Goal: Navigation & Orientation: Find specific page/section

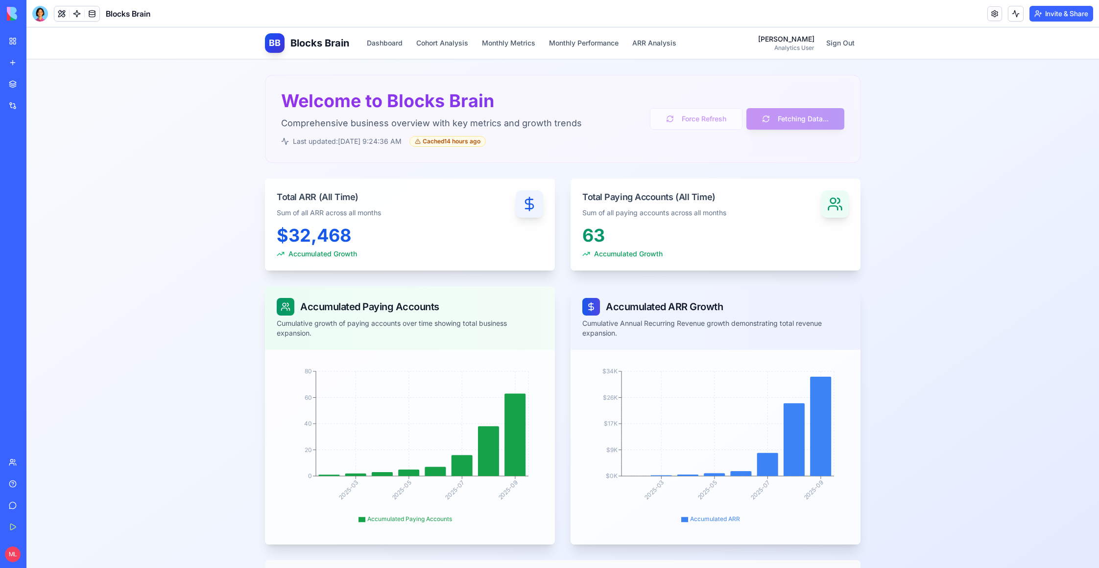
drag, startPoint x: 1036, startPoint y: 39, endPoint x: 960, endPoint y: 74, distance: 83.5
click at [1009, 12] on button at bounding box center [1016, 14] width 16 height 16
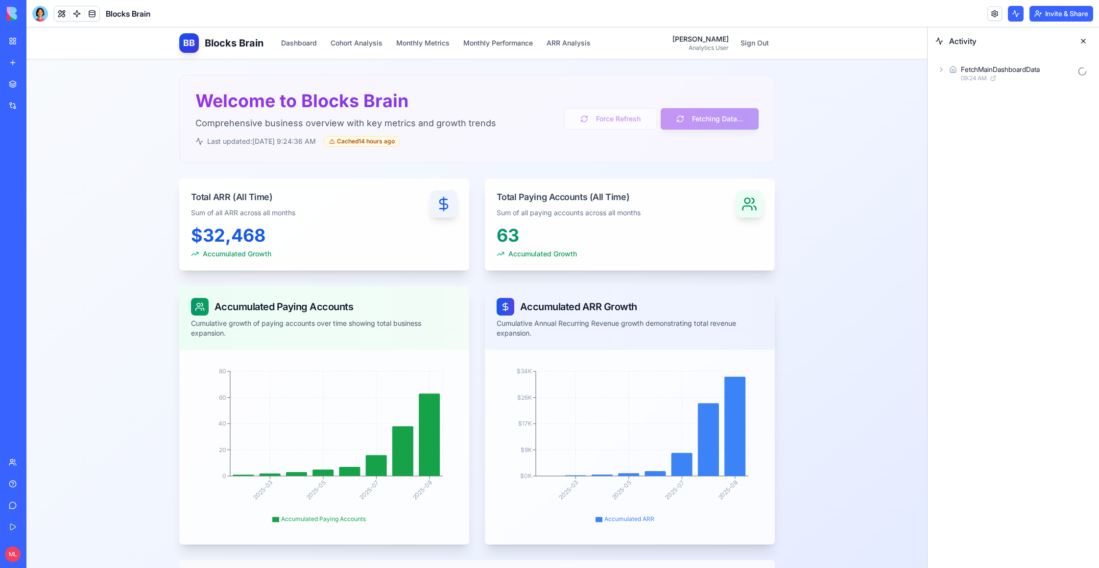
click at [1009, 12] on button at bounding box center [1016, 14] width 16 height 16
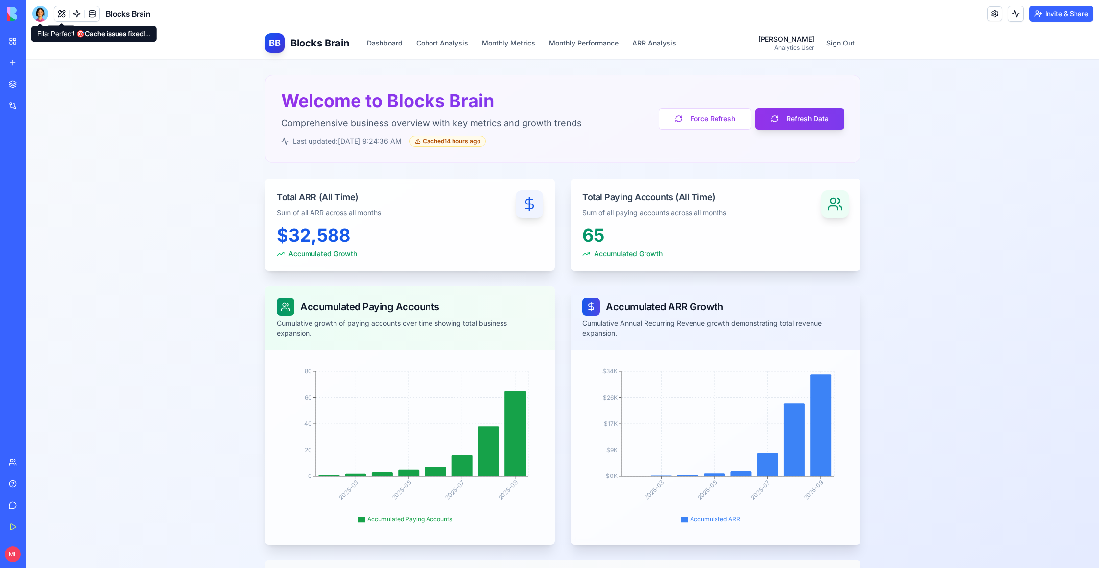
click at [42, 12] on div at bounding box center [40, 14] width 16 height 16
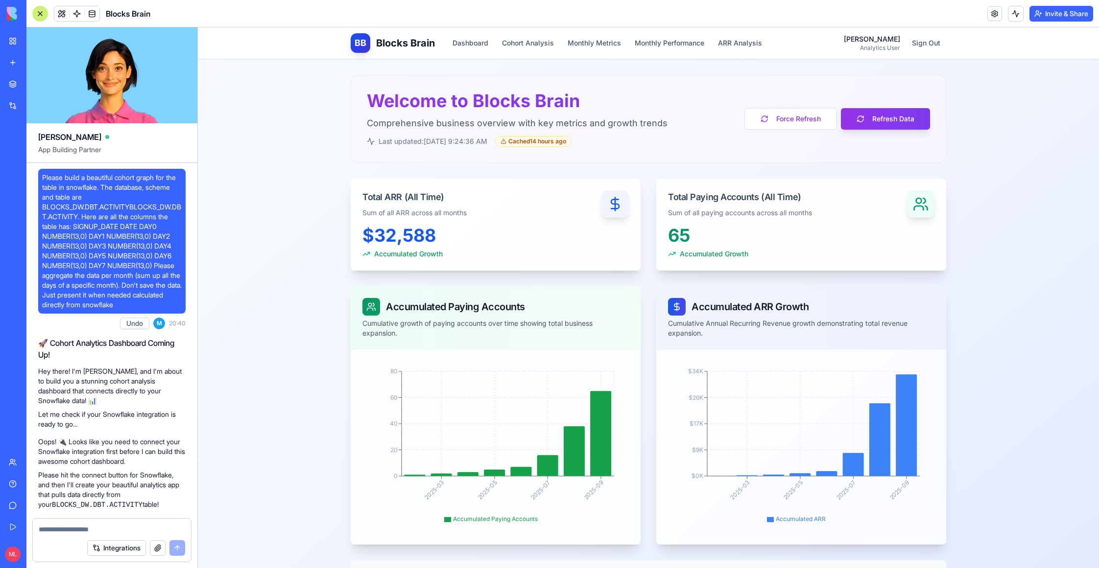
scroll to position [13201, 0]
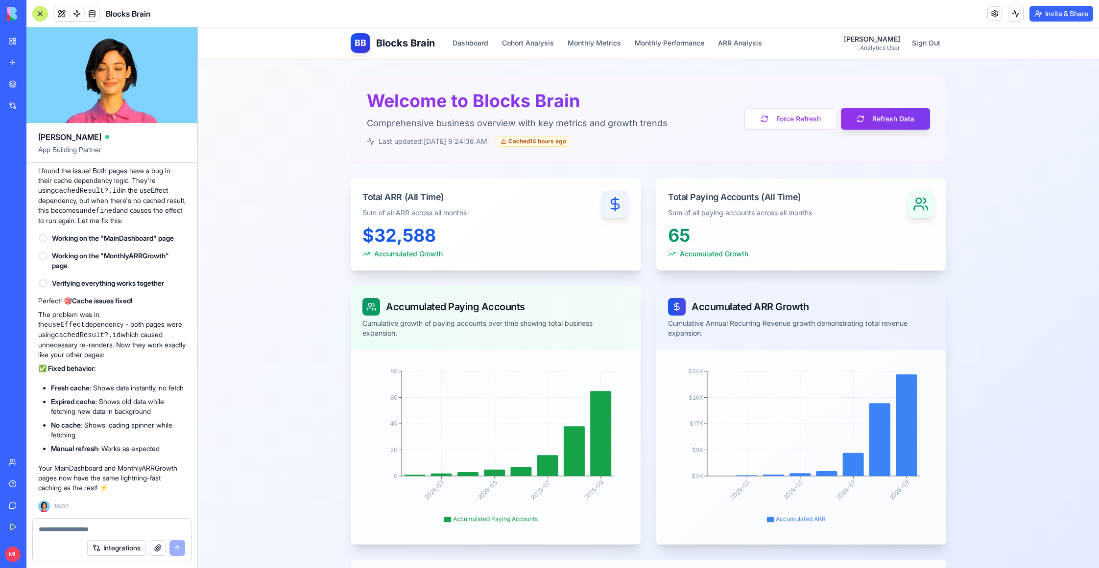
click at [71, 520] on div at bounding box center [112, 527] width 158 height 16
click at [71, 525] on textarea at bounding box center [112, 530] width 146 height 10
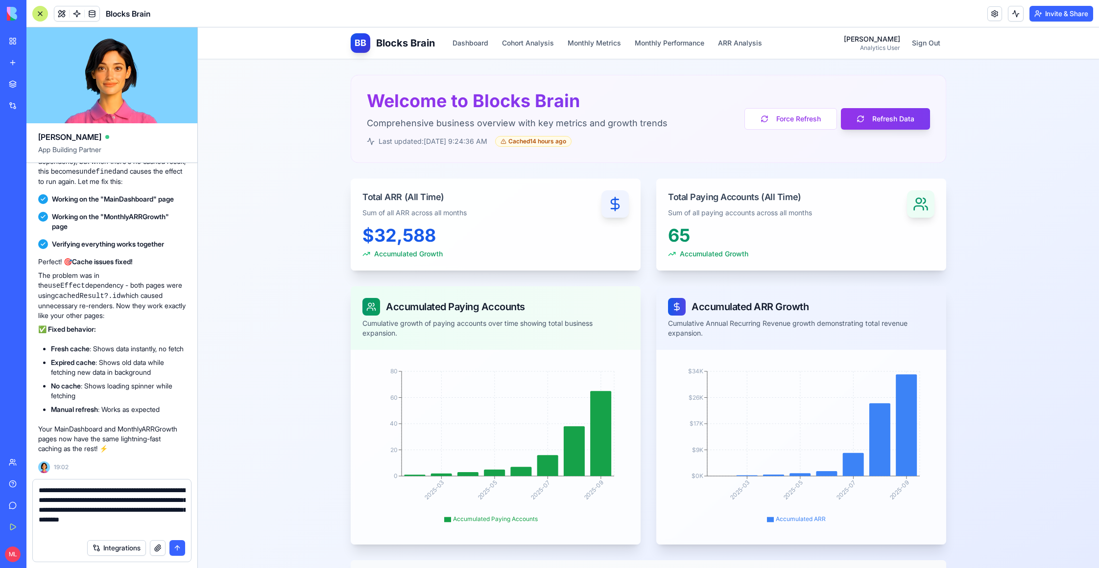
type textarea "**********"
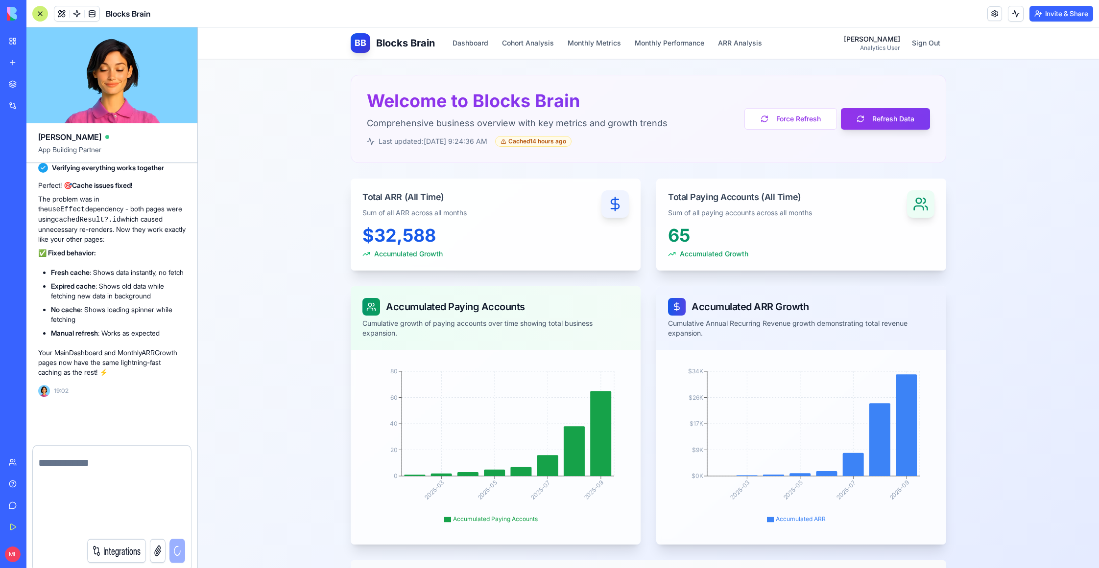
scroll to position [13277, 0]
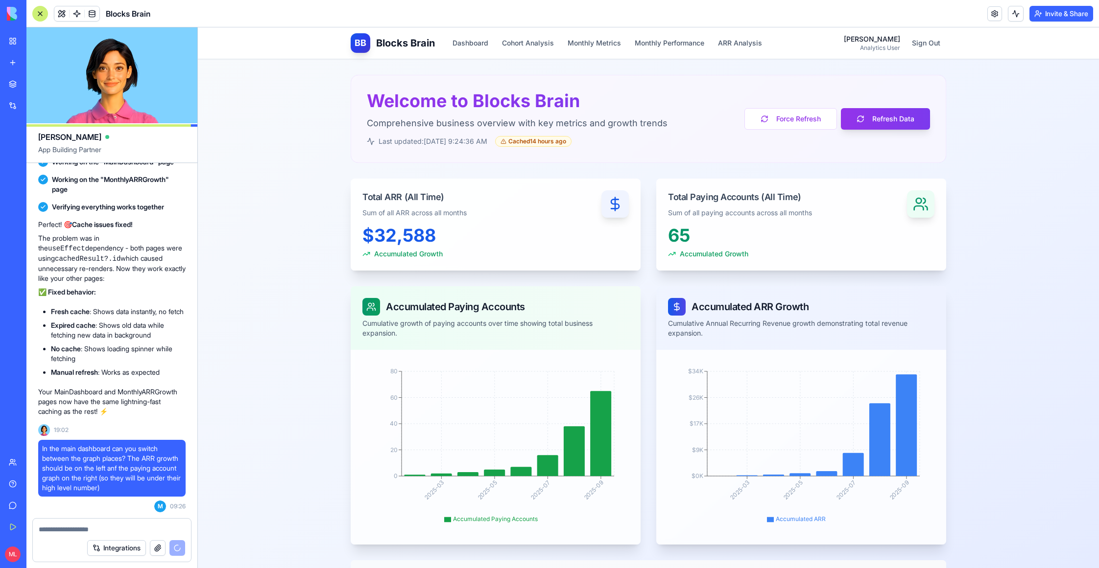
click at [507, 60] on main "Welcome to Blocks Brain Comprehensive business overview with key metrics and gr…" at bounding box center [648, 424] width 627 height 730
click at [532, 36] on button "Cohort Analysis" at bounding box center [528, 43] width 64 height 18
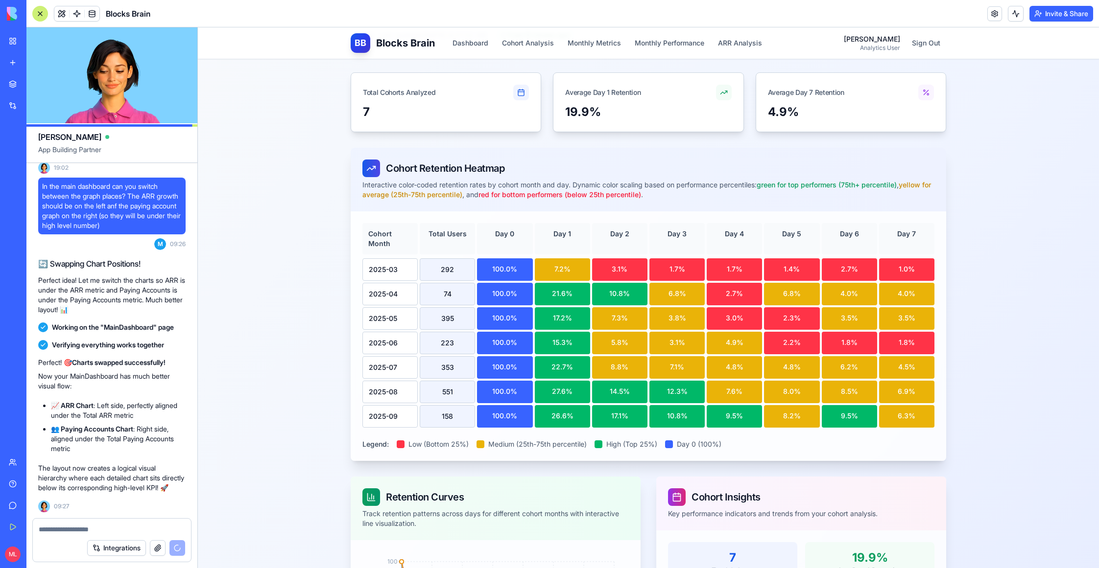
scroll to position [13549, 0]
click at [79, 533] on textarea at bounding box center [112, 530] width 147 height 10
type textarea "*"
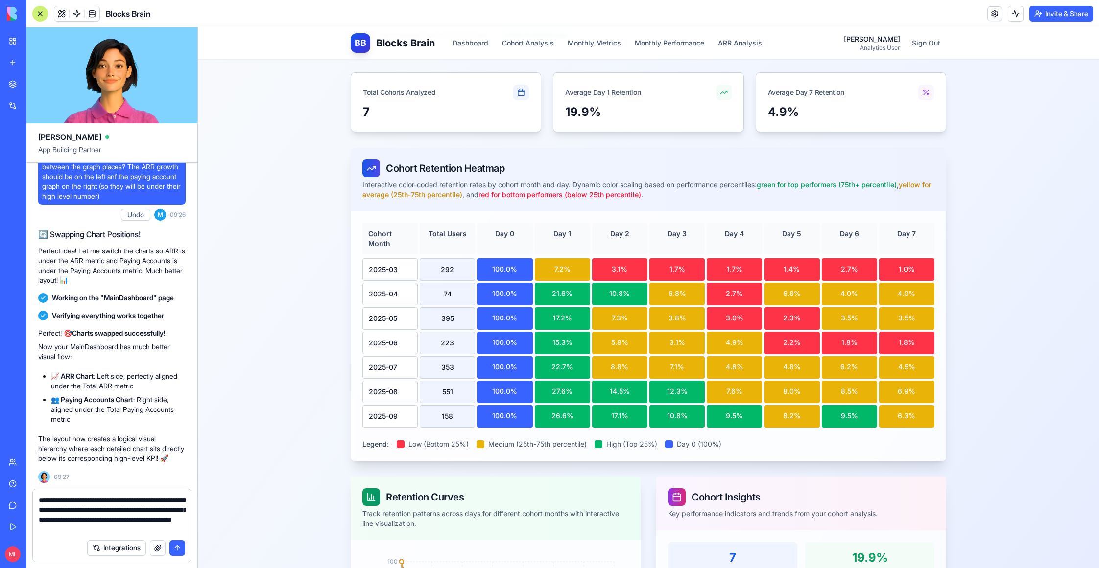
type textarea "**********"
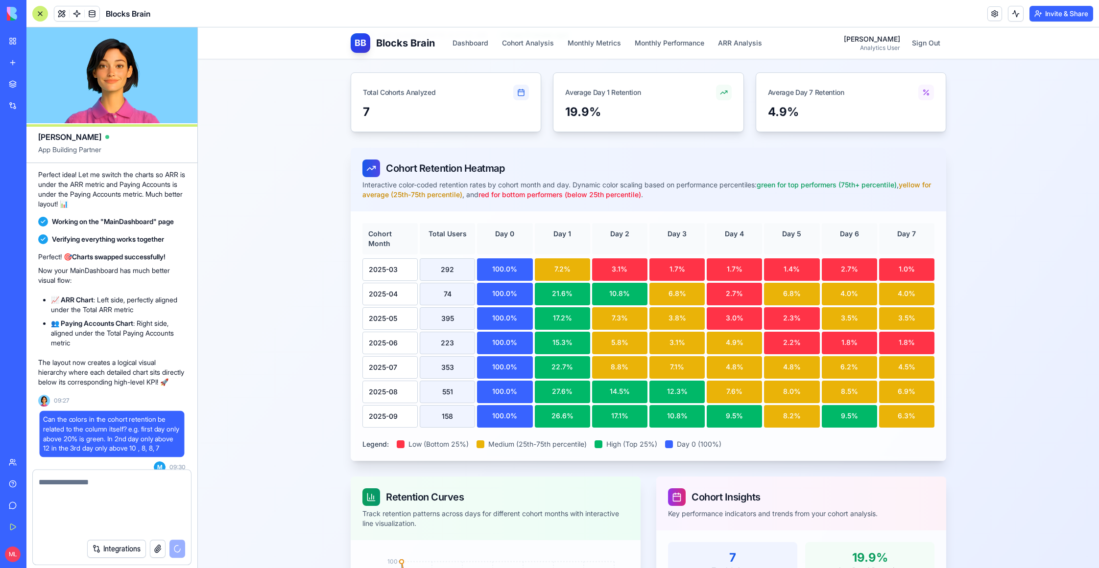
scroll to position [13626, 0]
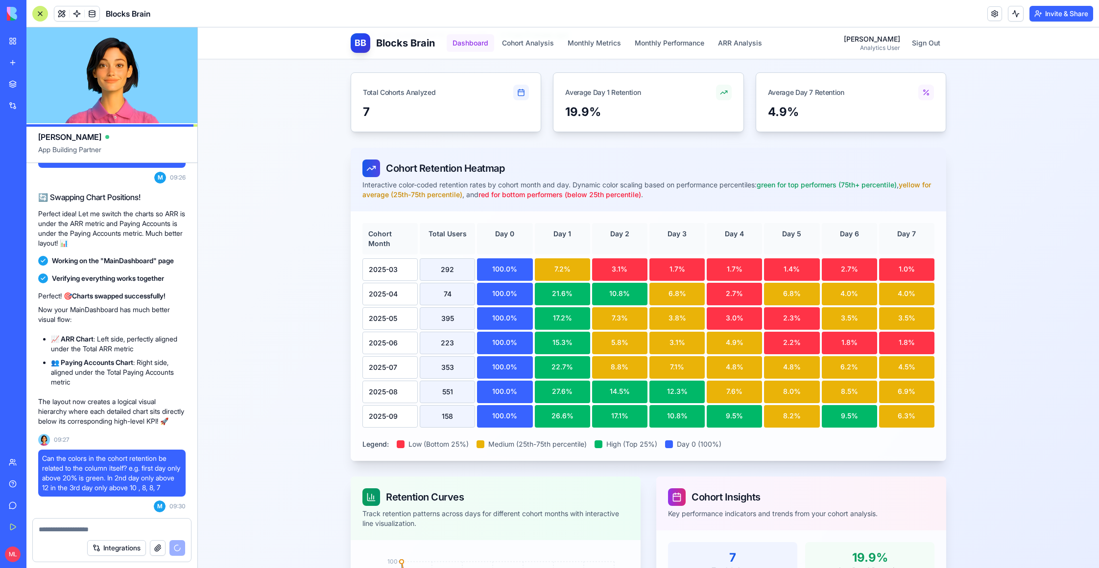
click at [470, 41] on button "Dashboard" at bounding box center [470, 43] width 47 height 18
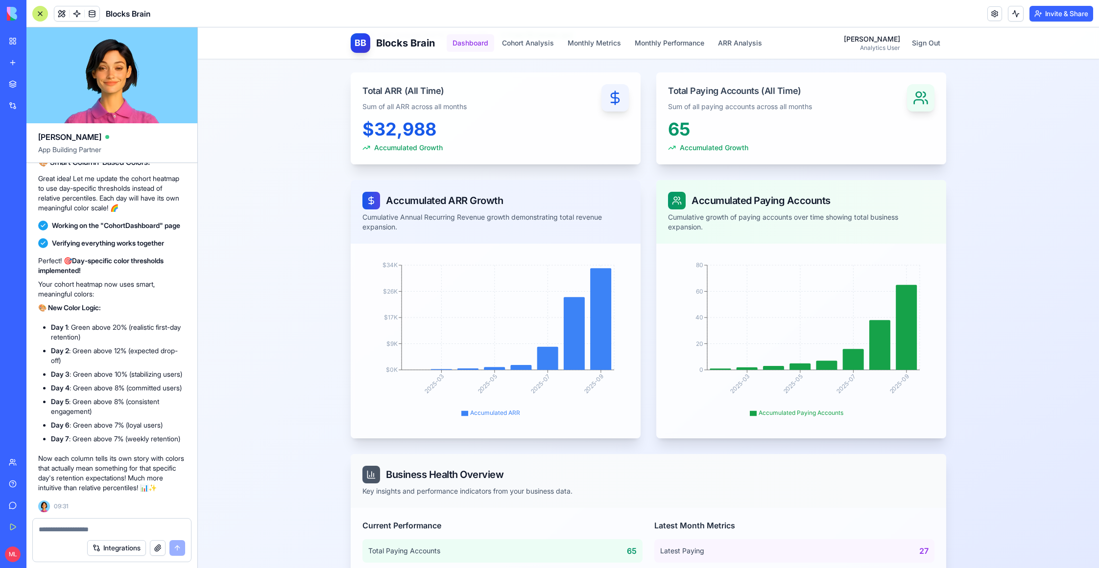
scroll to position [14029, 0]
click at [477, 48] on button "Dashboard" at bounding box center [470, 43] width 47 height 18
click at [513, 47] on button "Cohort Analysis" at bounding box center [528, 43] width 64 height 18
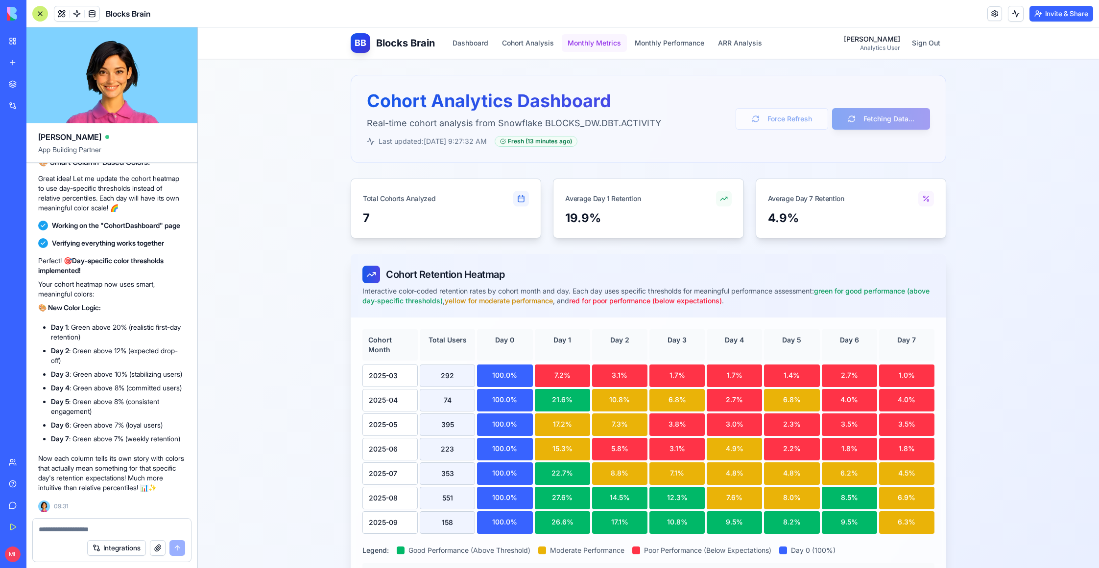
click at [592, 47] on button "Monthly Metrics" at bounding box center [594, 43] width 65 height 18
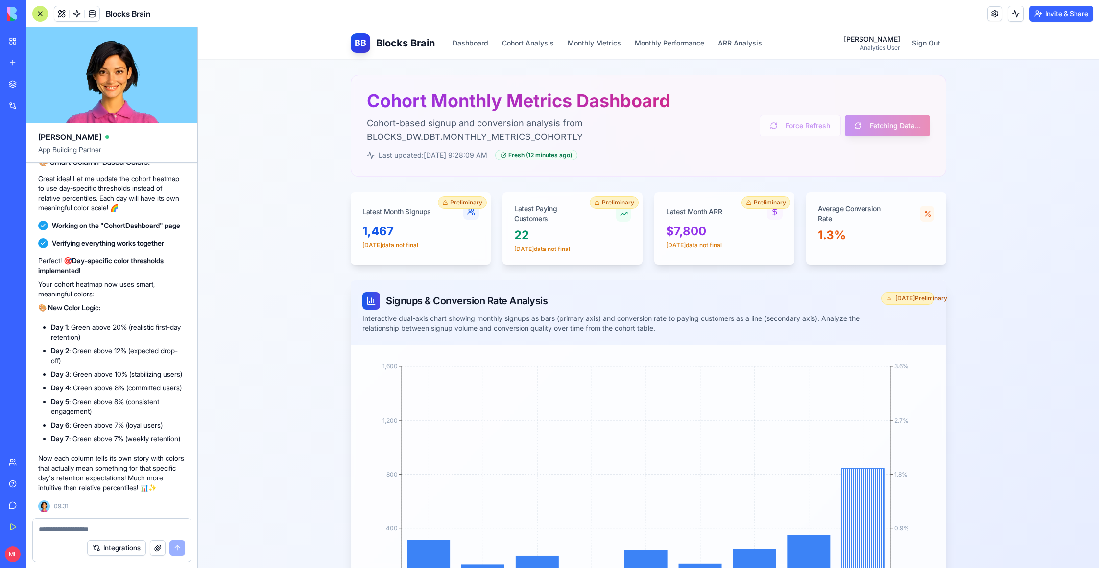
scroll to position [75, 0]
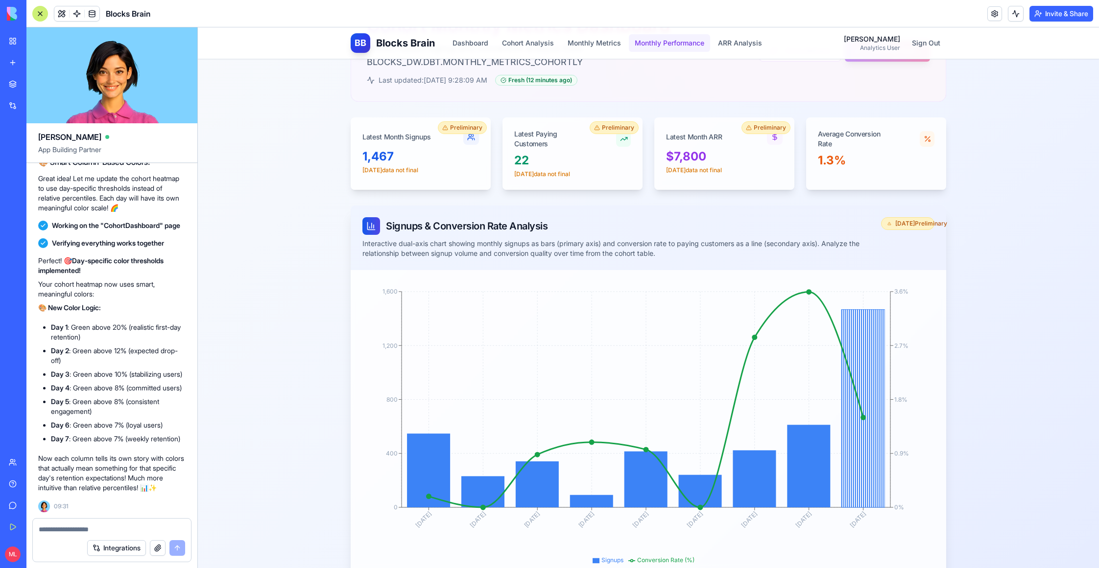
click at [672, 45] on button "Monthly Performance" at bounding box center [669, 43] width 81 height 18
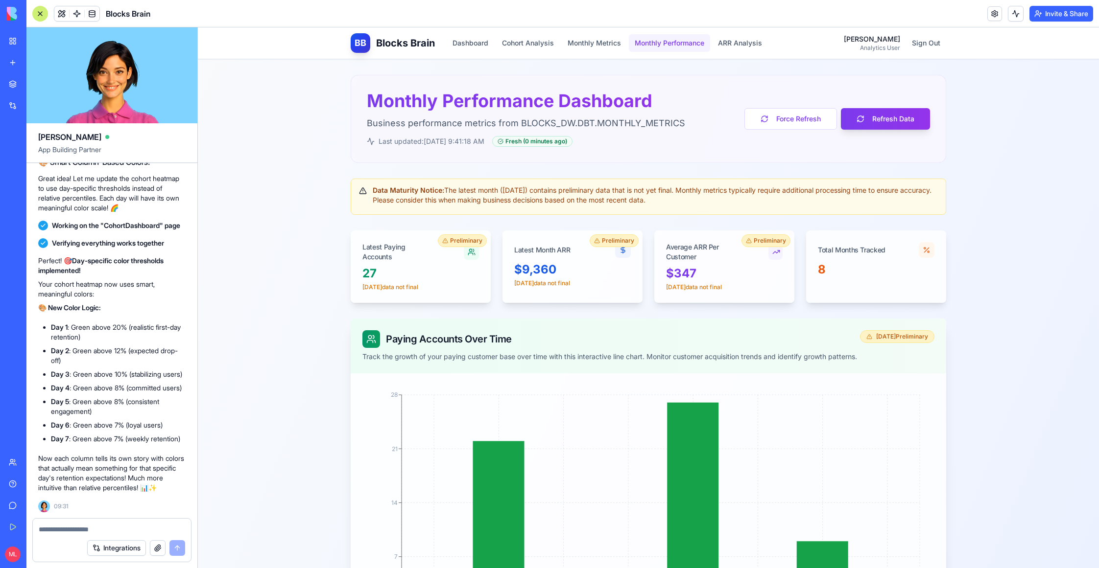
click at [663, 42] on button "Monthly Performance" at bounding box center [669, 43] width 81 height 18
click at [663, 43] on button "Monthly Performance" at bounding box center [669, 43] width 81 height 18
click at [749, 38] on button "ARR Analysis" at bounding box center [740, 43] width 56 height 18
